Goal: Navigation & Orientation: Find specific page/section

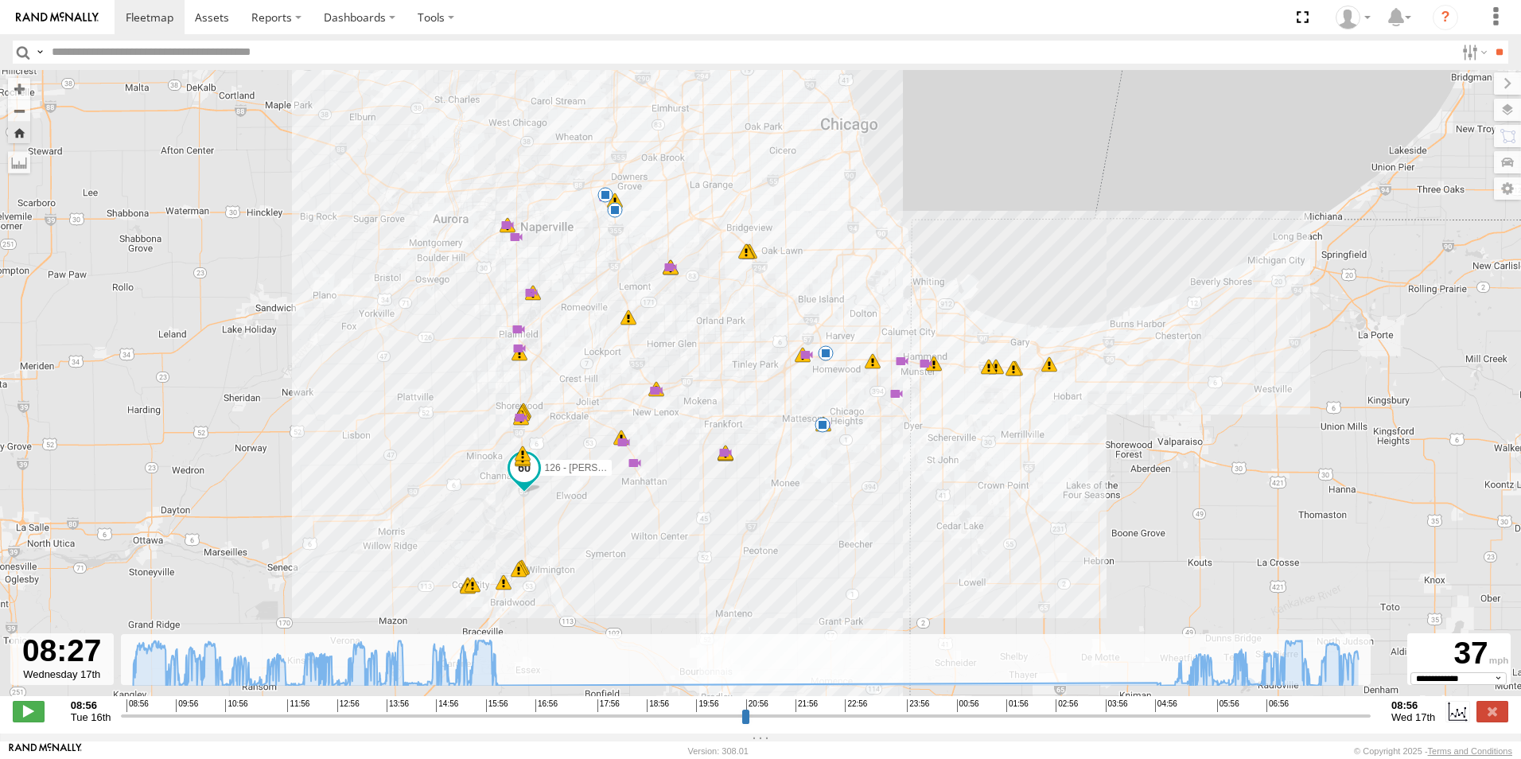
select select "**********"
click at [50, 17] on img at bounding box center [57, 17] width 83 height 11
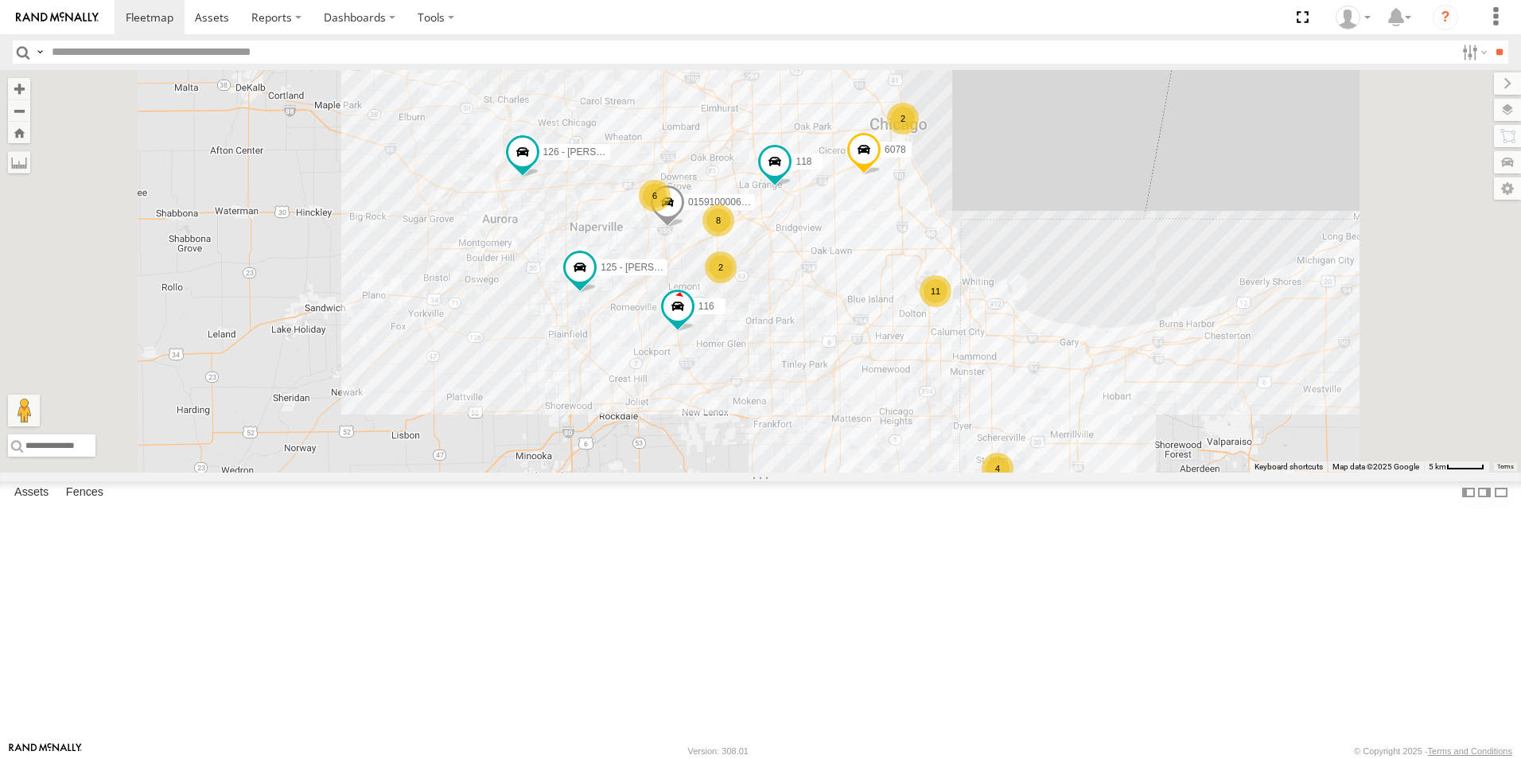
click at [0, 0] on div at bounding box center [0, 0] width 0 height 0
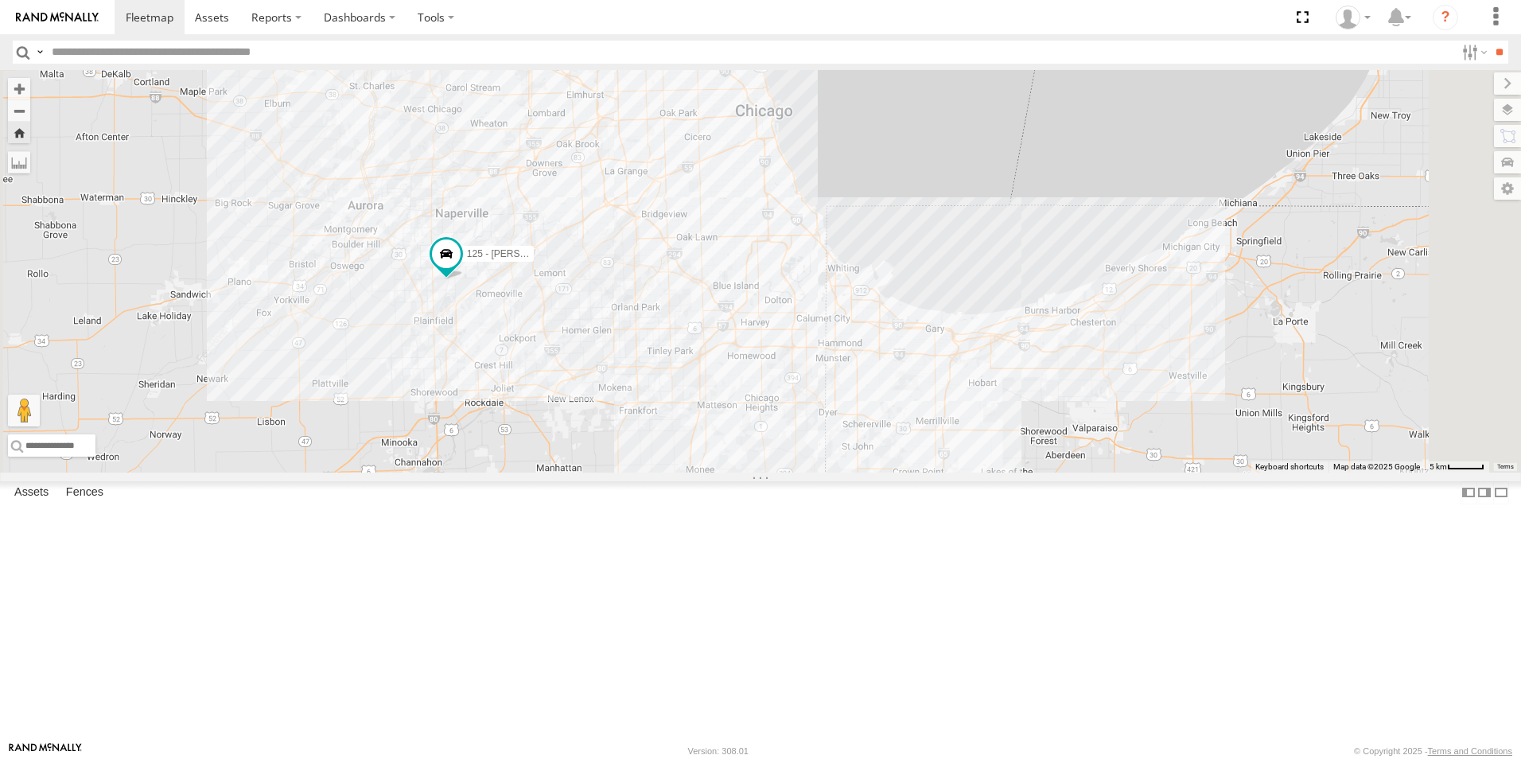
click at [39, 5] on link at bounding box center [57, 17] width 115 height 34
